Goal: Task Accomplishment & Management: Complete application form

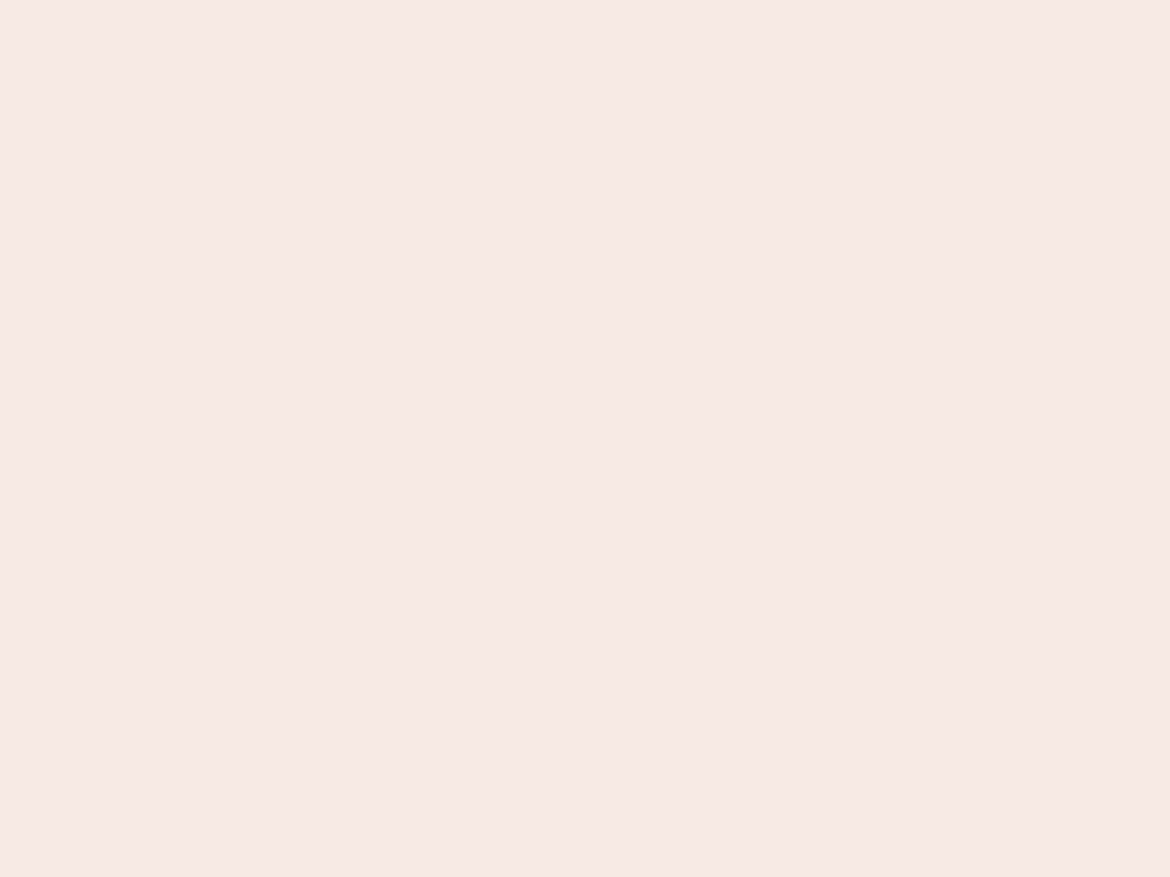
click at [585, 439] on nb-app "Almost there Thank you for registering for Newbook. Your account is under revie…" at bounding box center [585, 438] width 1170 height 877
click at [585, 0] on nb-app "Almost there Thank you for registering for Newbook. Your account is under revie…" at bounding box center [585, 438] width 1170 height 877
click at [625, 0] on nb-app "Almost there Thank you for registering for Newbook. Your account is under revie…" at bounding box center [585, 438] width 1170 height 877
click at [585, 439] on nb-app "Almost there Thank you for registering for Newbook. Your account is under revie…" at bounding box center [585, 438] width 1170 height 877
click at [585, 0] on nb-app "Almost there Thank you for registering for Newbook. Your account is under revie…" at bounding box center [585, 438] width 1170 height 877
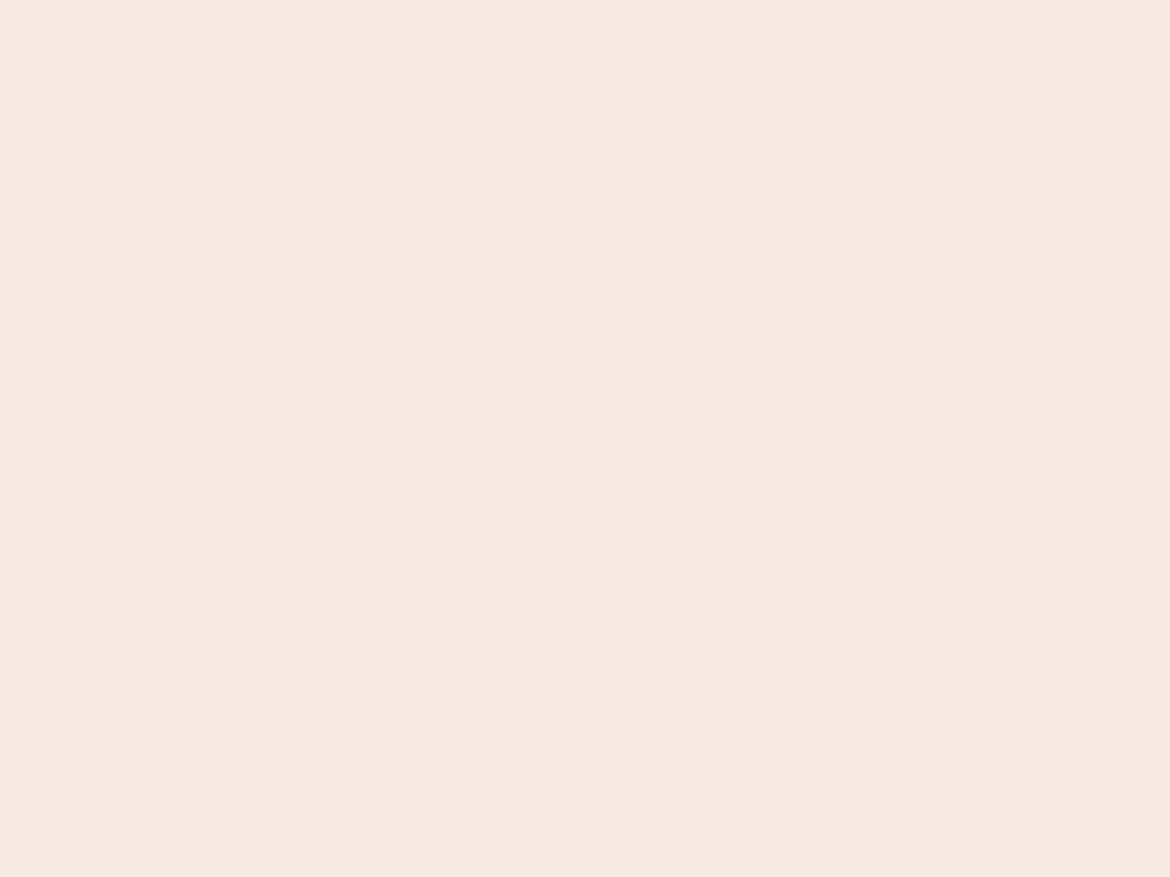
click at [409, 0] on nb-app "Almost there Thank you for registering for Newbook. Your account is under revie…" at bounding box center [585, 438] width 1170 height 877
click at [585, 439] on nb-app "Almost there Thank you for registering for Newbook. Your account is under revie…" at bounding box center [585, 438] width 1170 height 877
click at [585, 0] on nb-app "Almost there Thank you for registering for Newbook. Your account is under revie…" at bounding box center [585, 438] width 1170 height 877
click at [409, 0] on nb-app "Almost there Thank you for registering for Newbook. Your account is under revie…" at bounding box center [585, 438] width 1170 height 877
click at [585, 439] on nb-app "Almost there Thank you for registering for Newbook. Your account is under revie…" at bounding box center [585, 438] width 1170 height 877
